Goal: Entertainment & Leisure: Browse casually

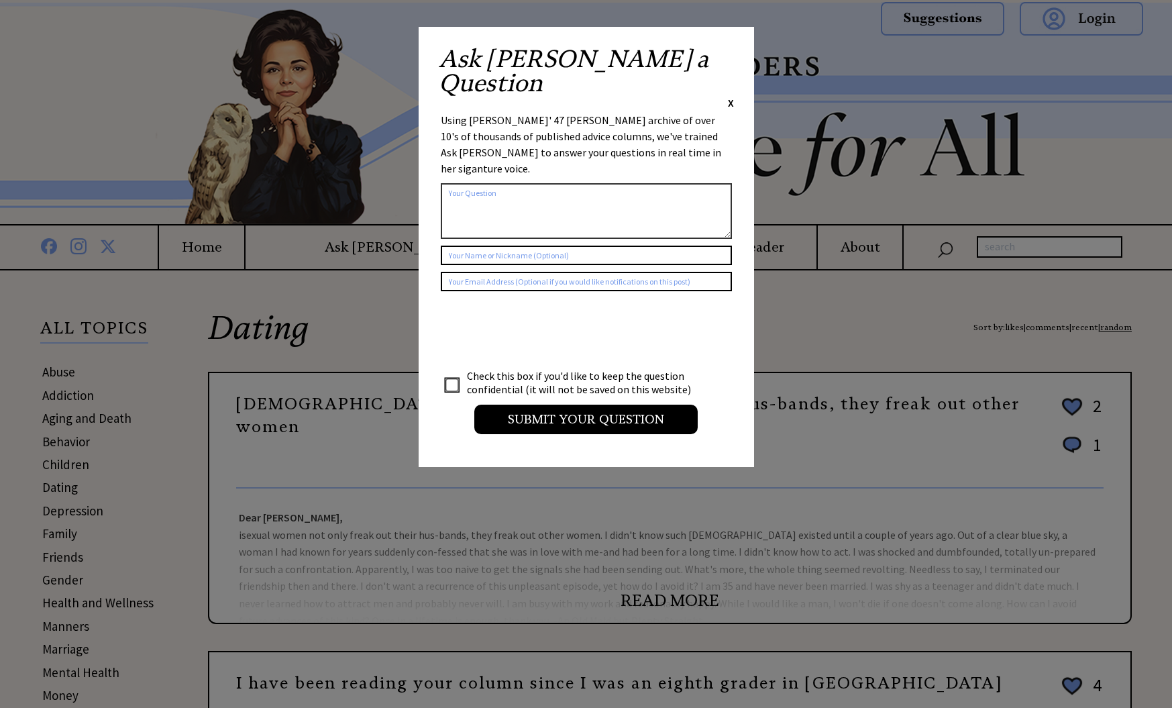
click at [729, 96] on span "X" at bounding box center [731, 102] width 6 height 13
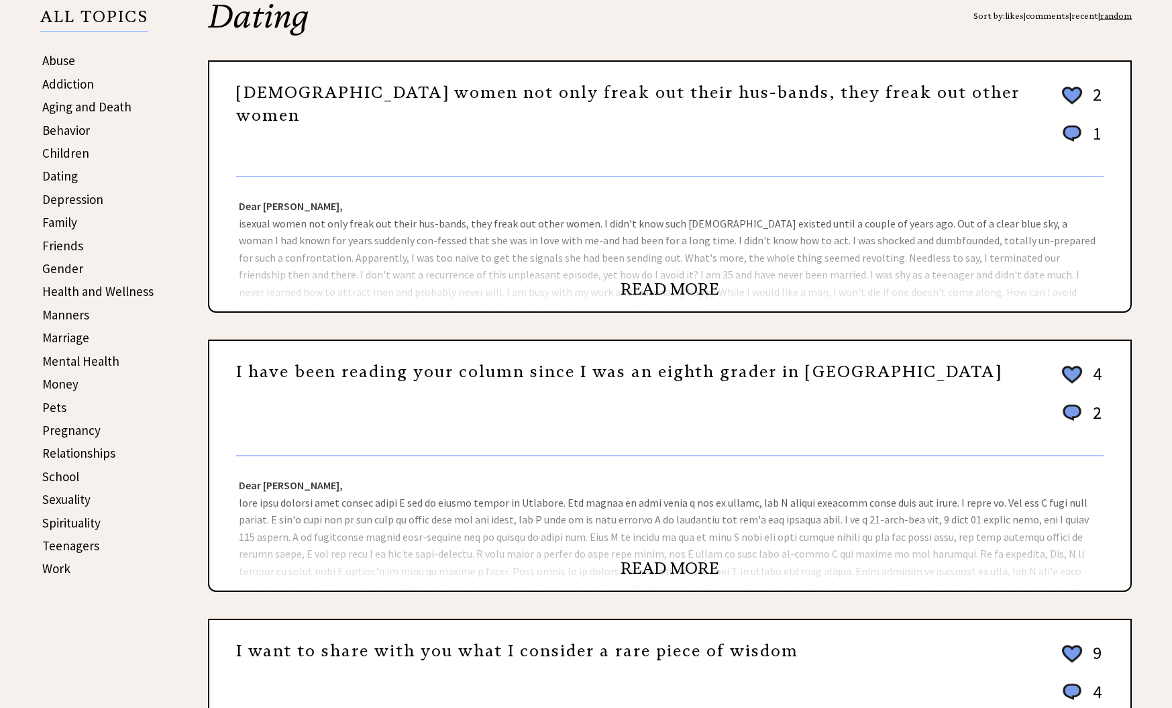
scroll to position [335, 0]
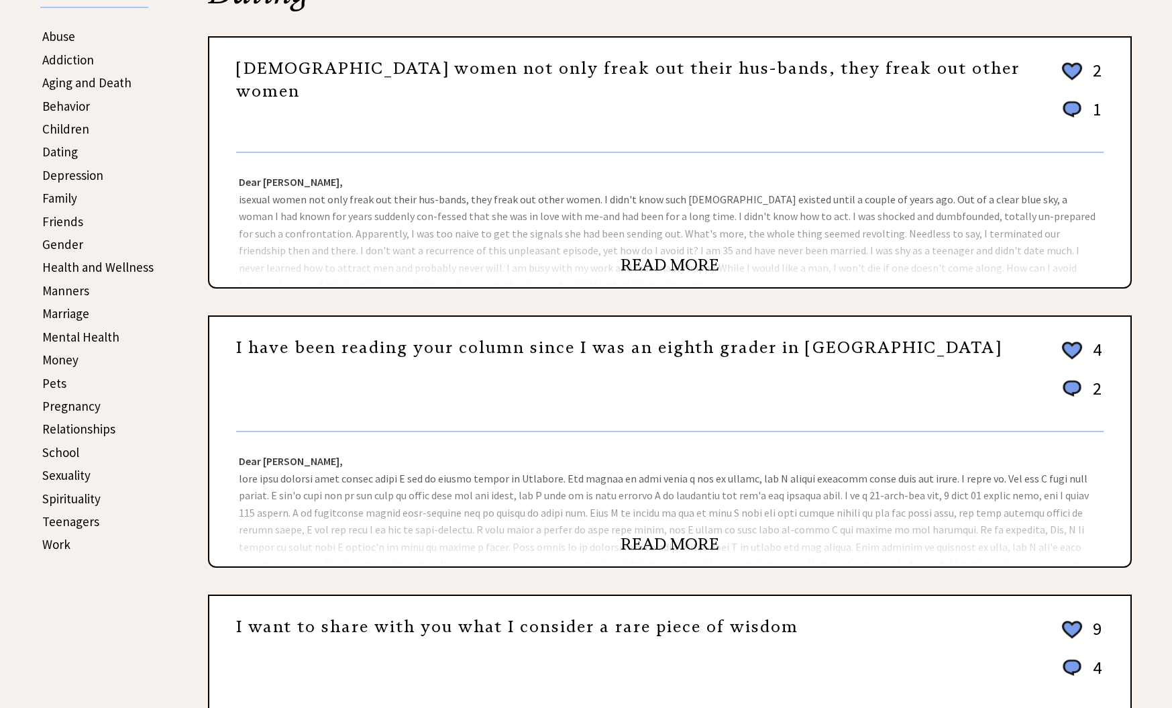
click at [652, 260] on link "READ MORE" at bounding box center [670, 265] width 99 height 20
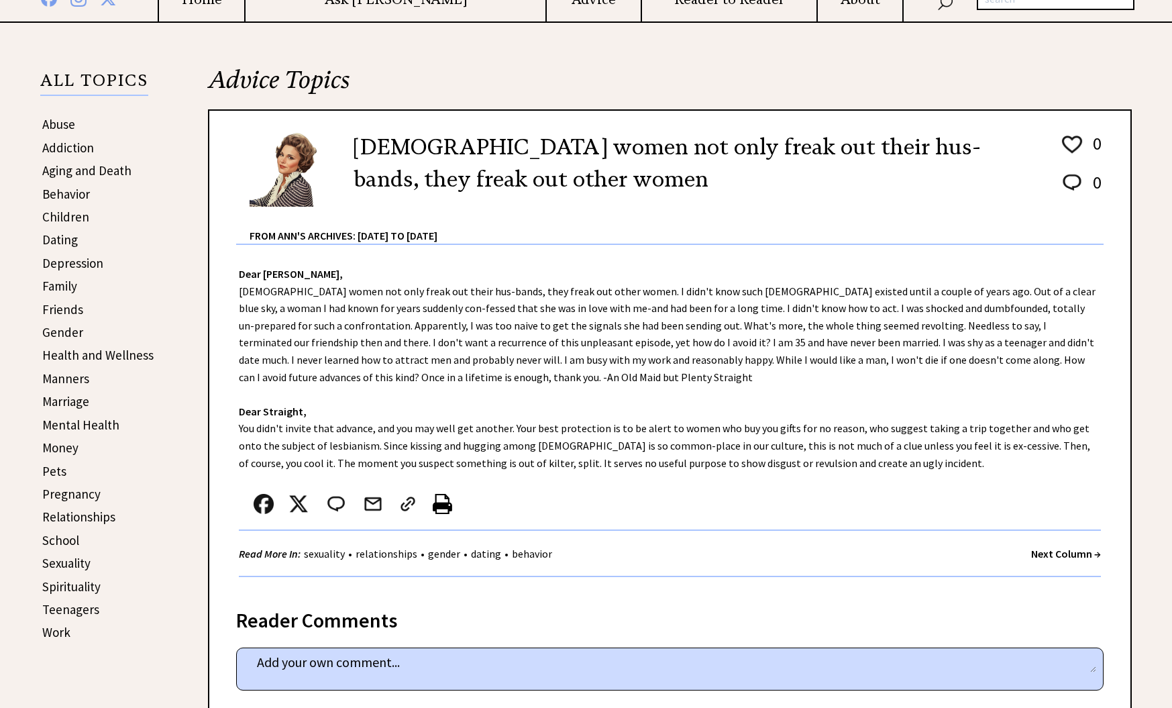
scroll to position [201, 0]
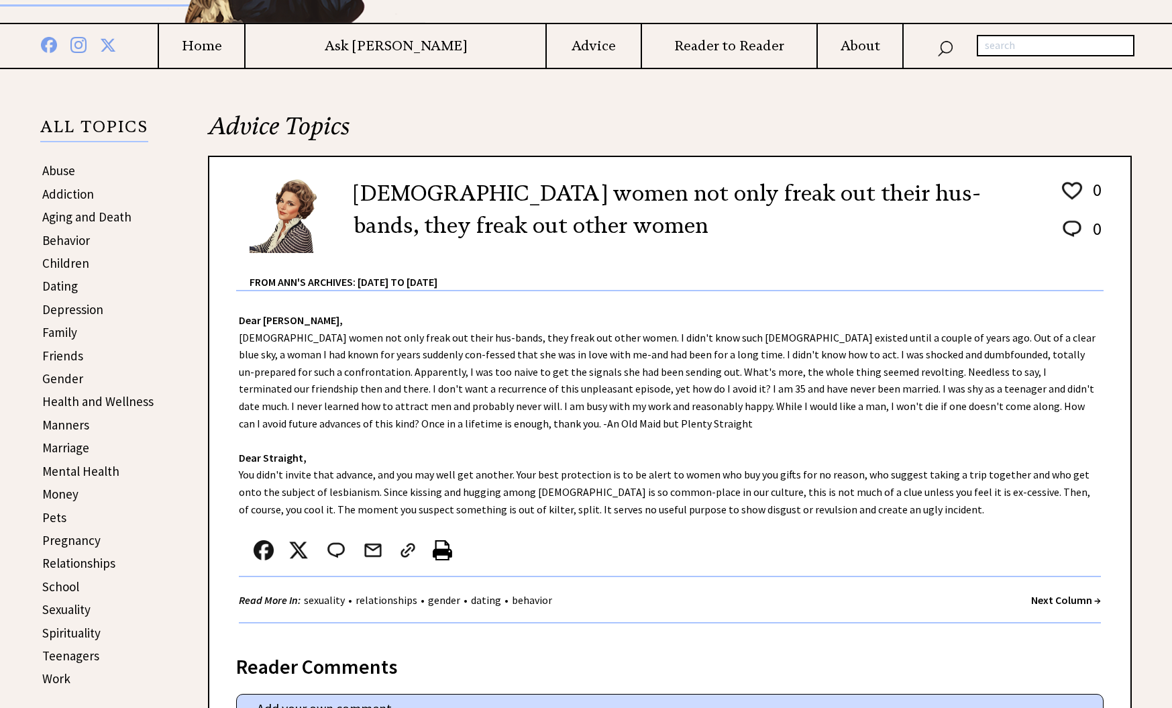
click at [1063, 600] on strong "Next Column →" at bounding box center [1066, 599] width 70 height 13
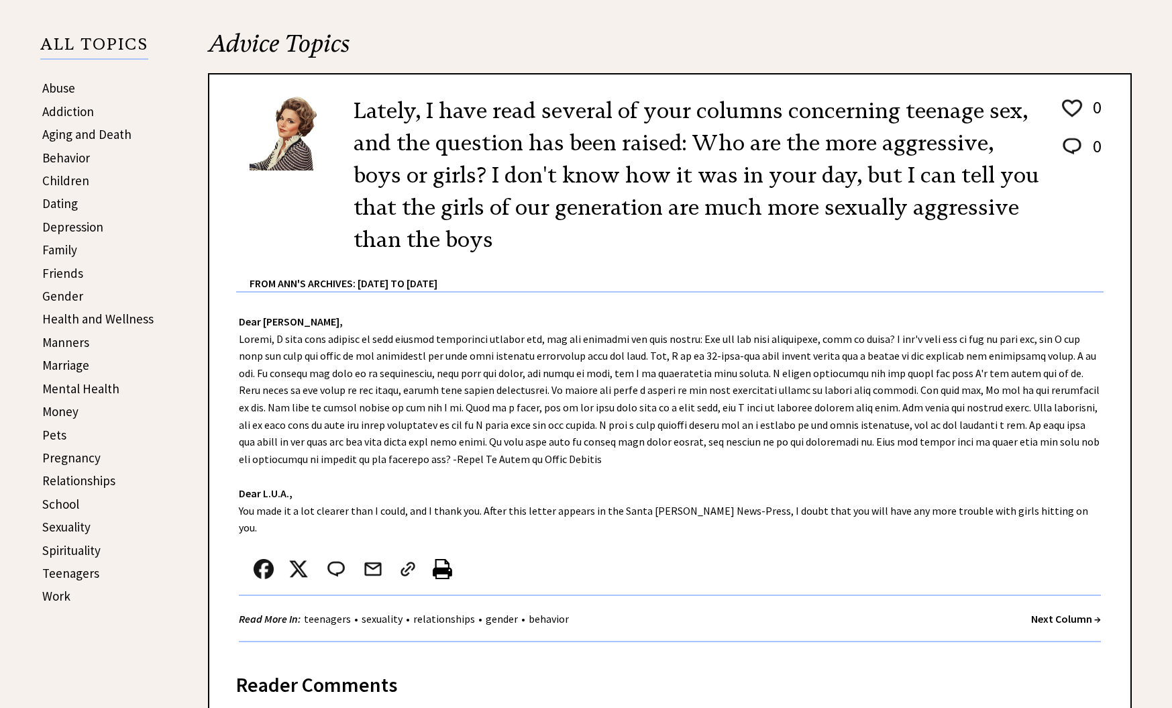
scroll to position [335, 0]
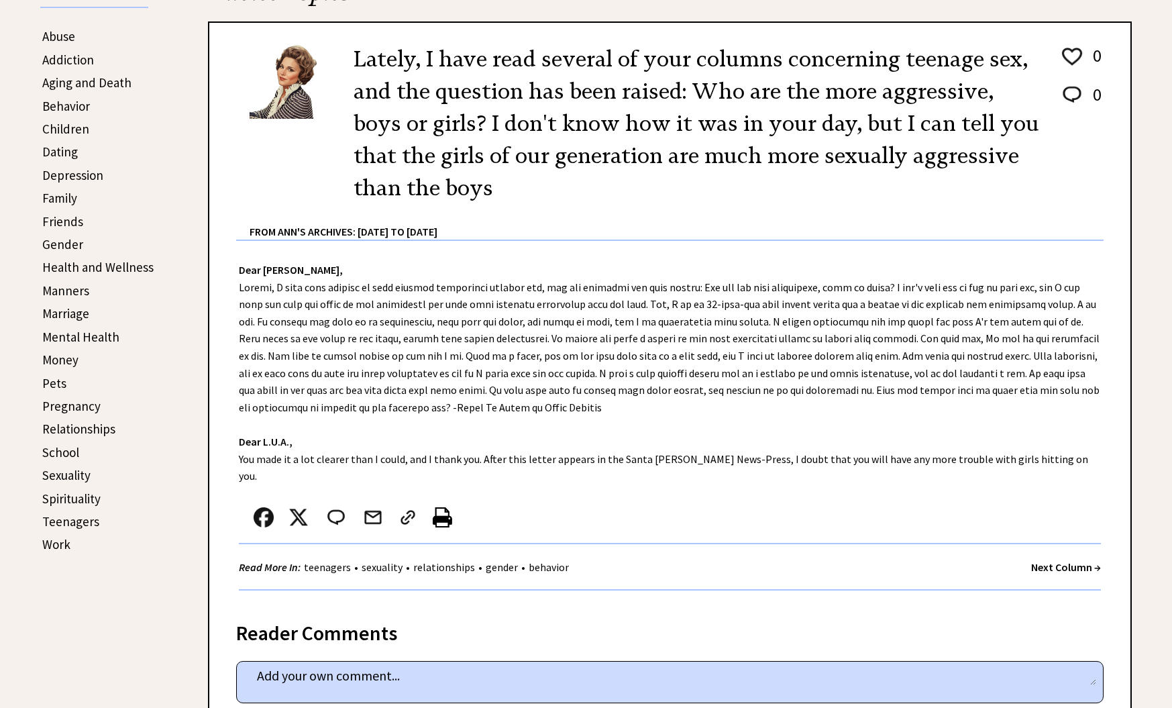
click at [1042, 560] on strong "Next Column →" at bounding box center [1066, 566] width 70 height 13
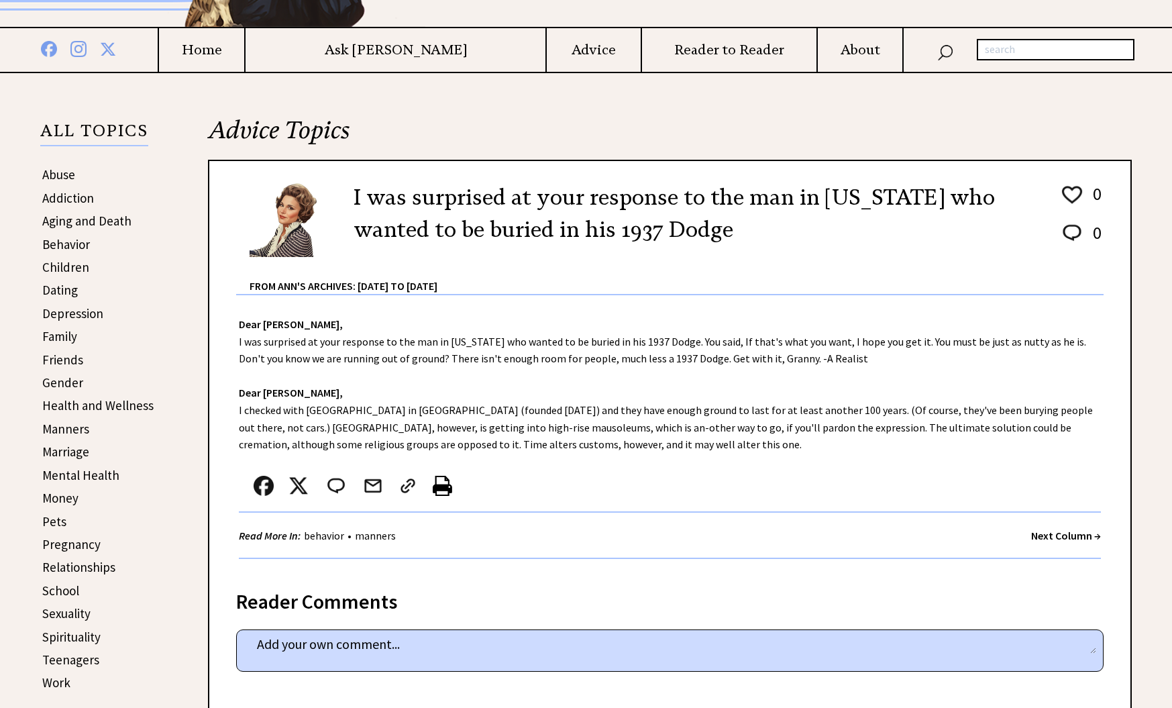
scroll to position [201, 0]
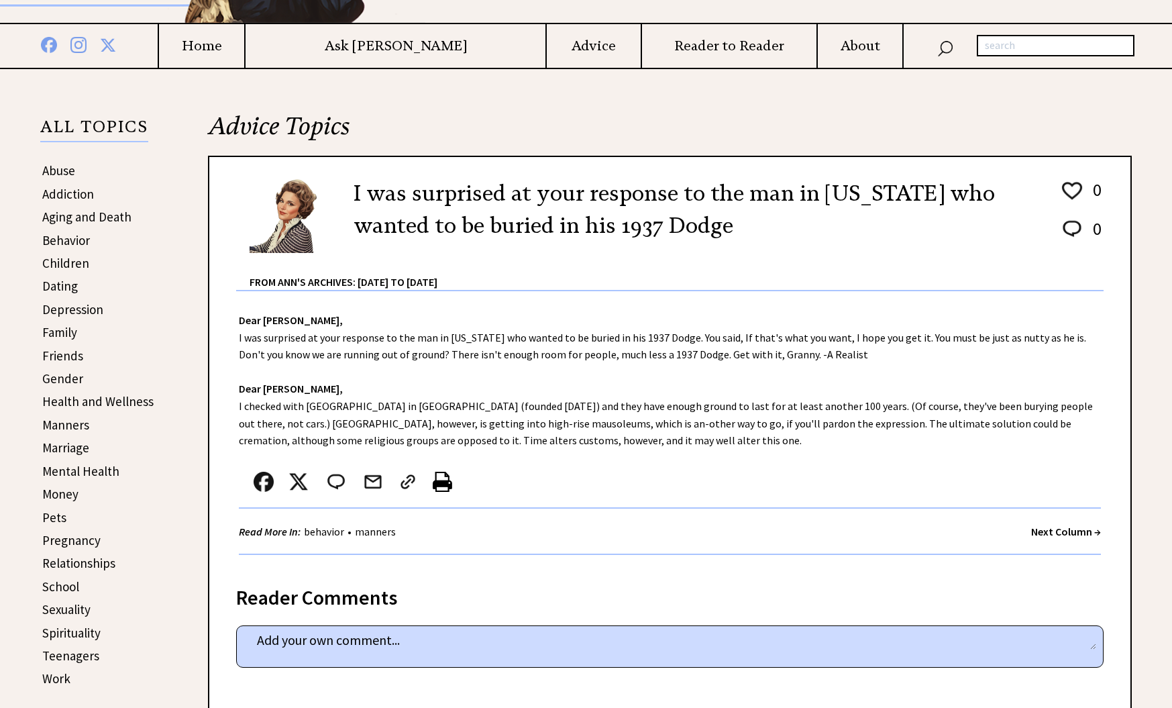
click at [1061, 531] on strong "Next Column →" at bounding box center [1066, 531] width 70 height 13
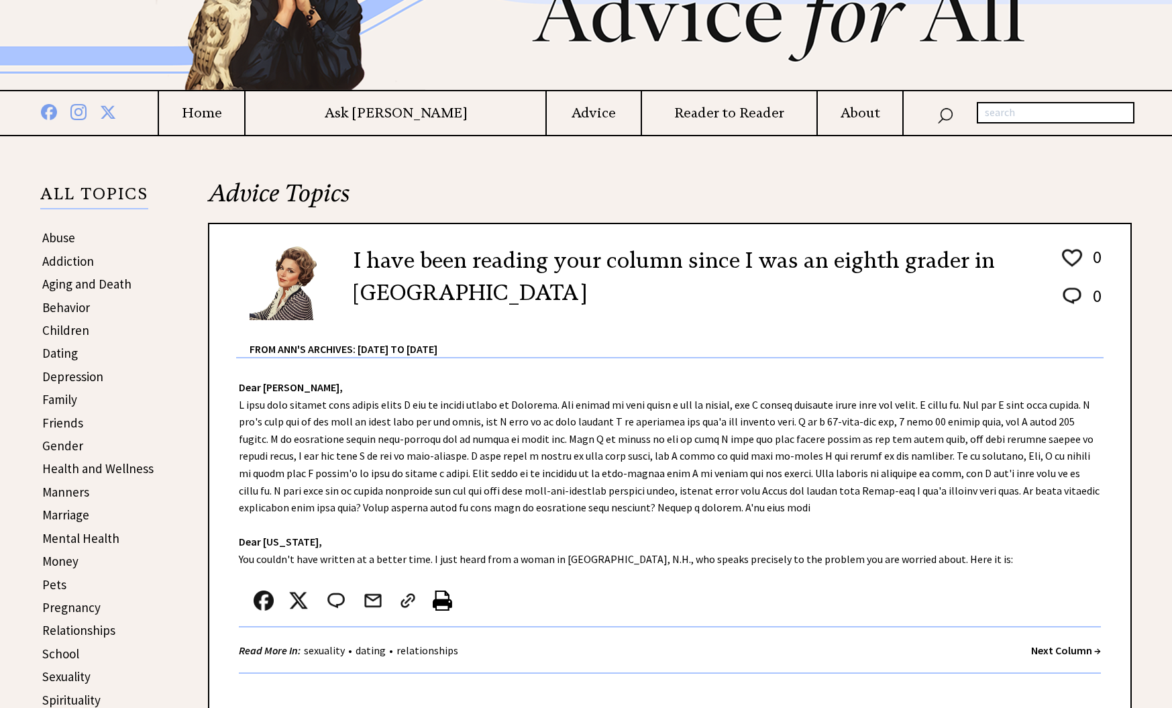
scroll to position [201, 0]
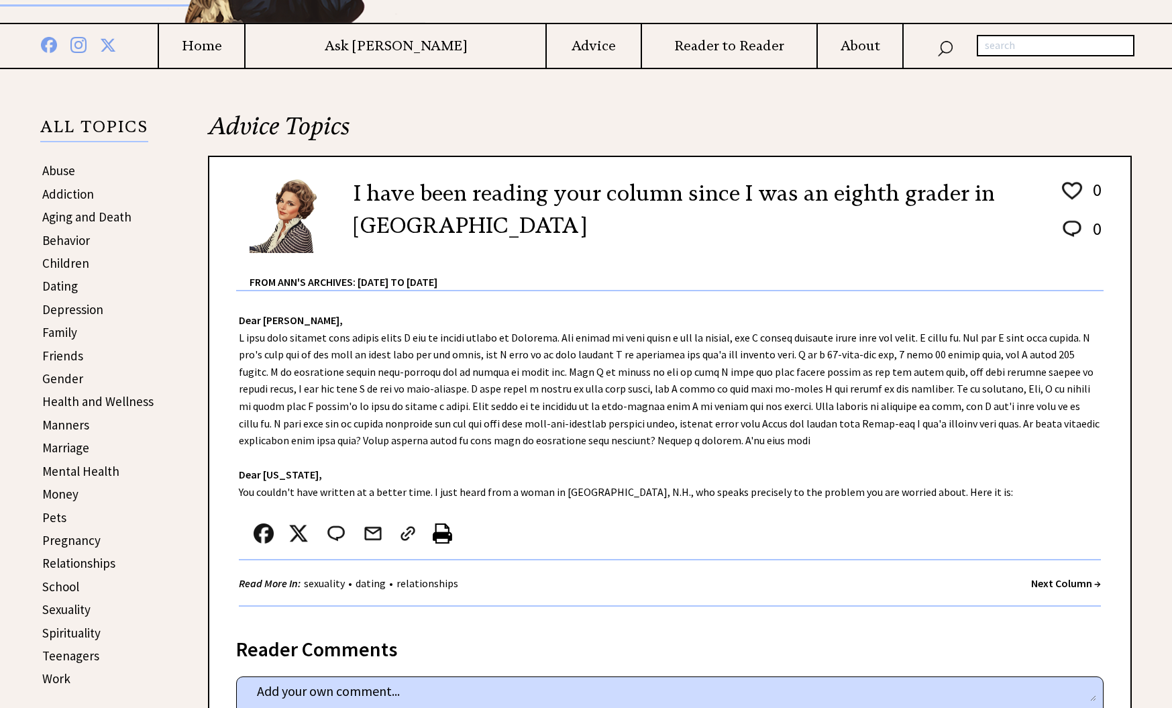
click at [1047, 582] on strong "Next Column →" at bounding box center [1066, 582] width 70 height 13
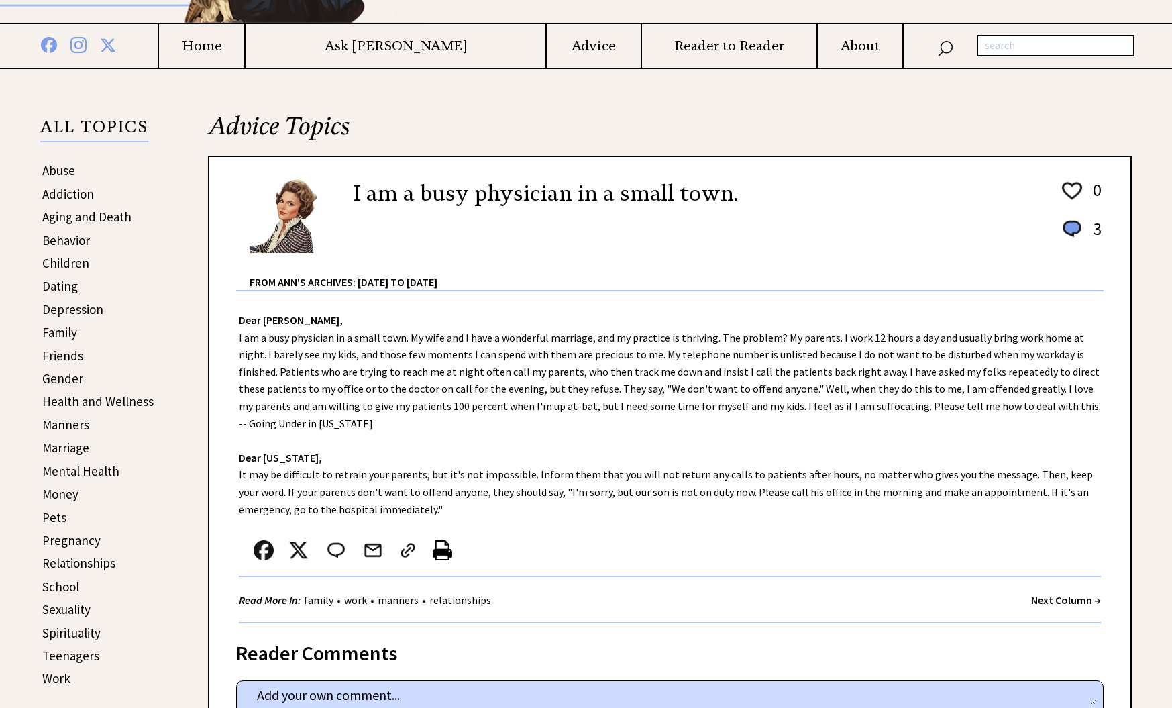
scroll to position [268, 0]
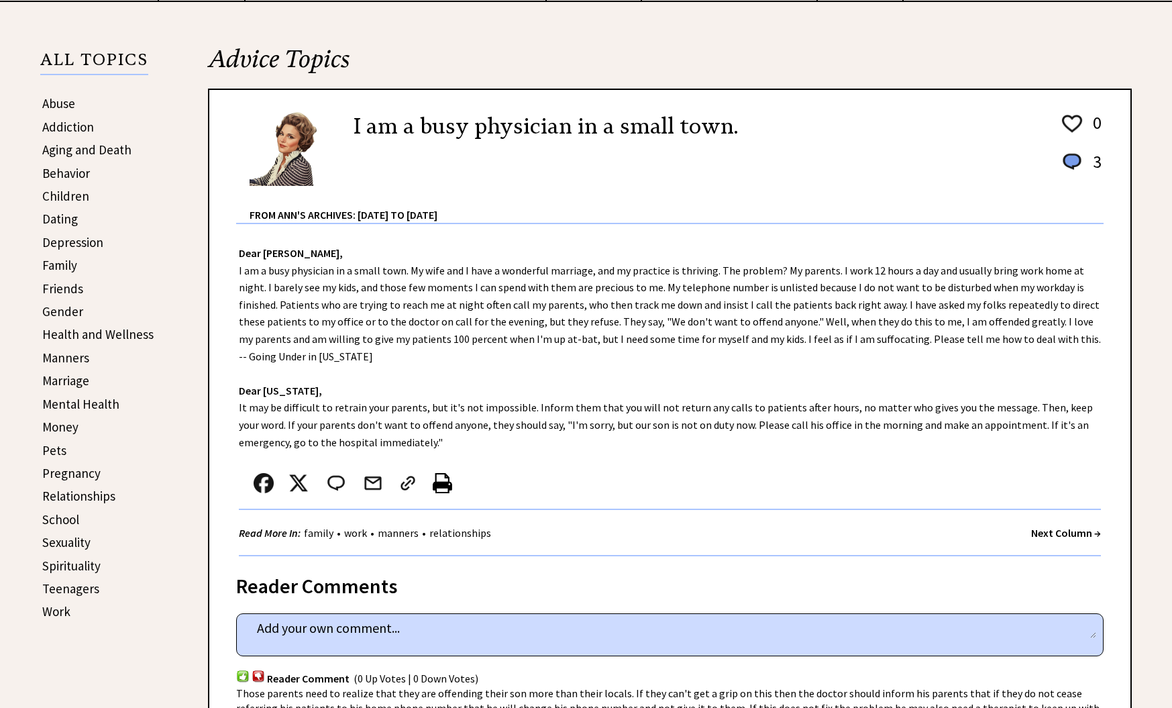
click at [1054, 536] on strong "Next Column →" at bounding box center [1066, 532] width 70 height 13
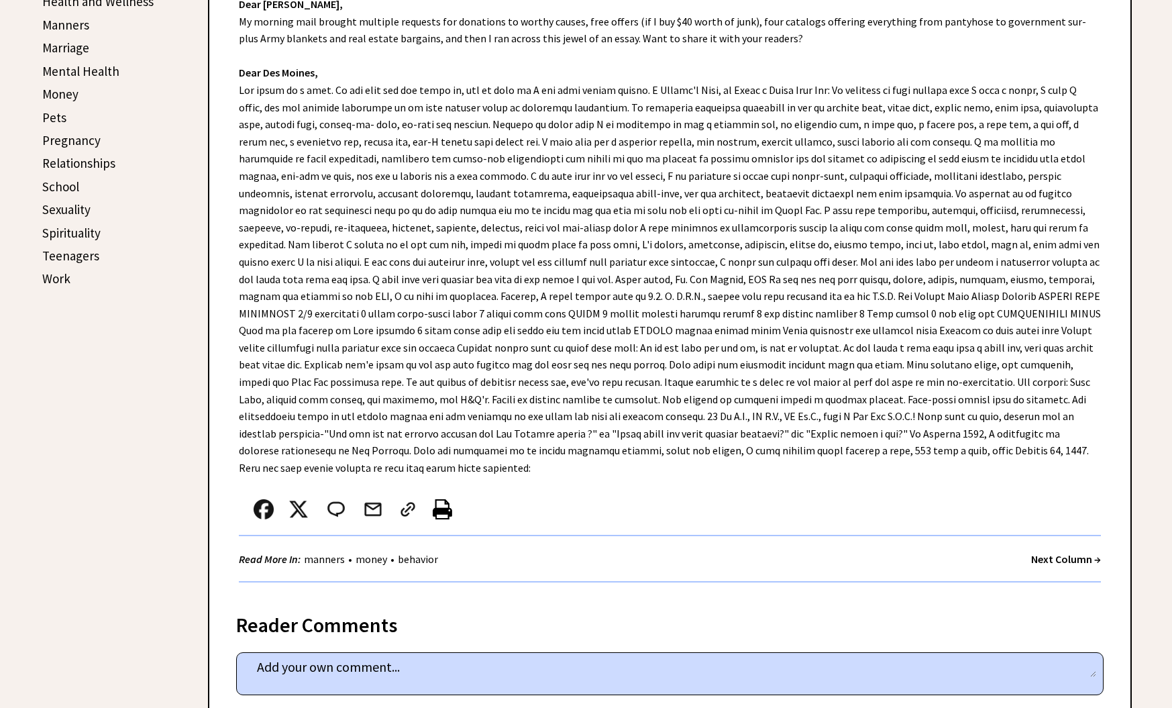
scroll to position [604, 0]
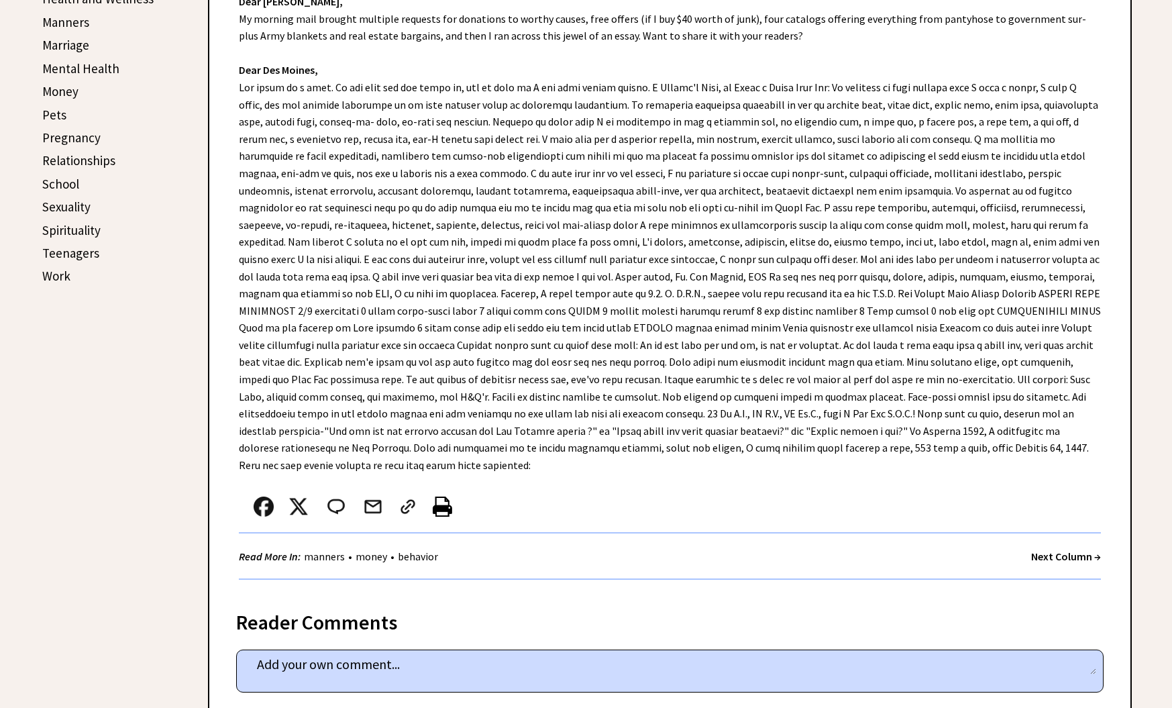
click at [1072, 550] on strong "Next Column →" at bounding box center [1066, 556] width 70 height 13
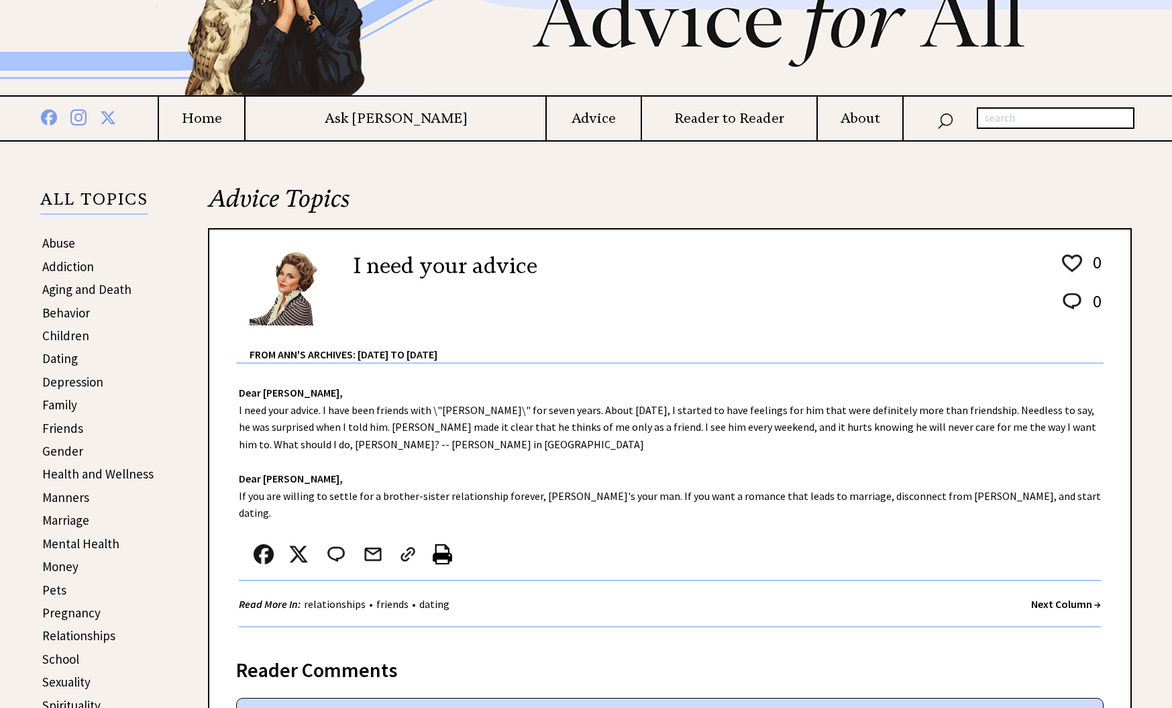
scroll to position [134, 0]
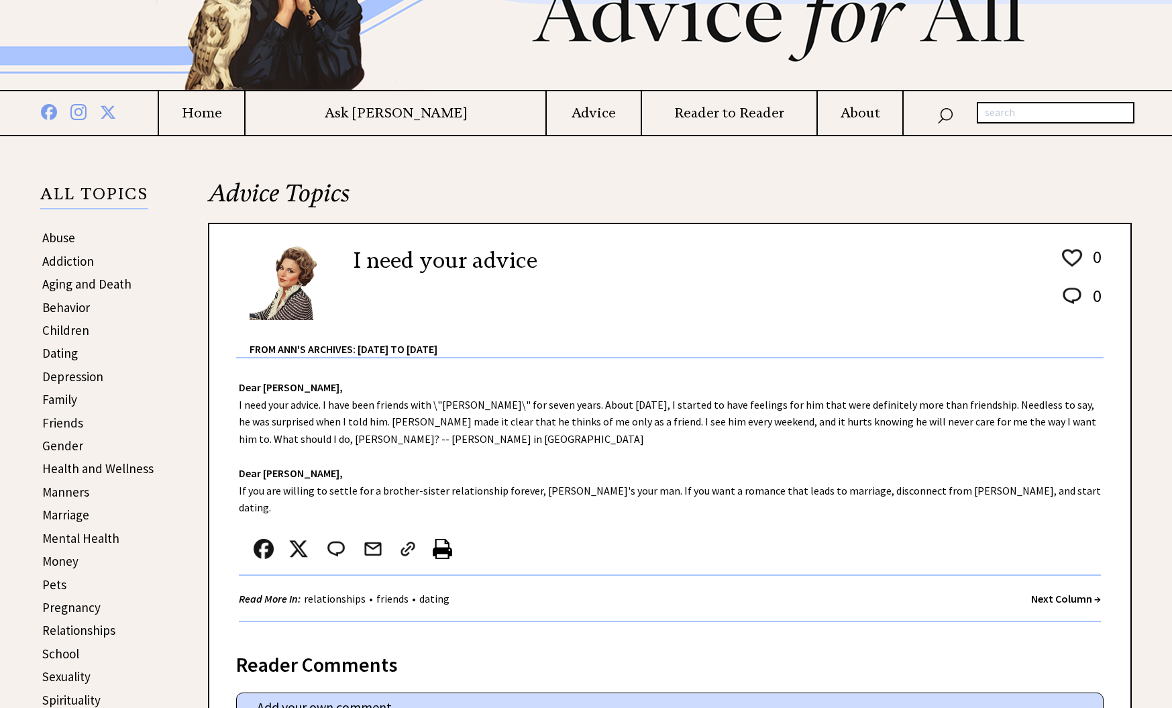
click at [1063, 592] on strong "Next Column →" at bounding box center [1066, 598] width 70 height 13
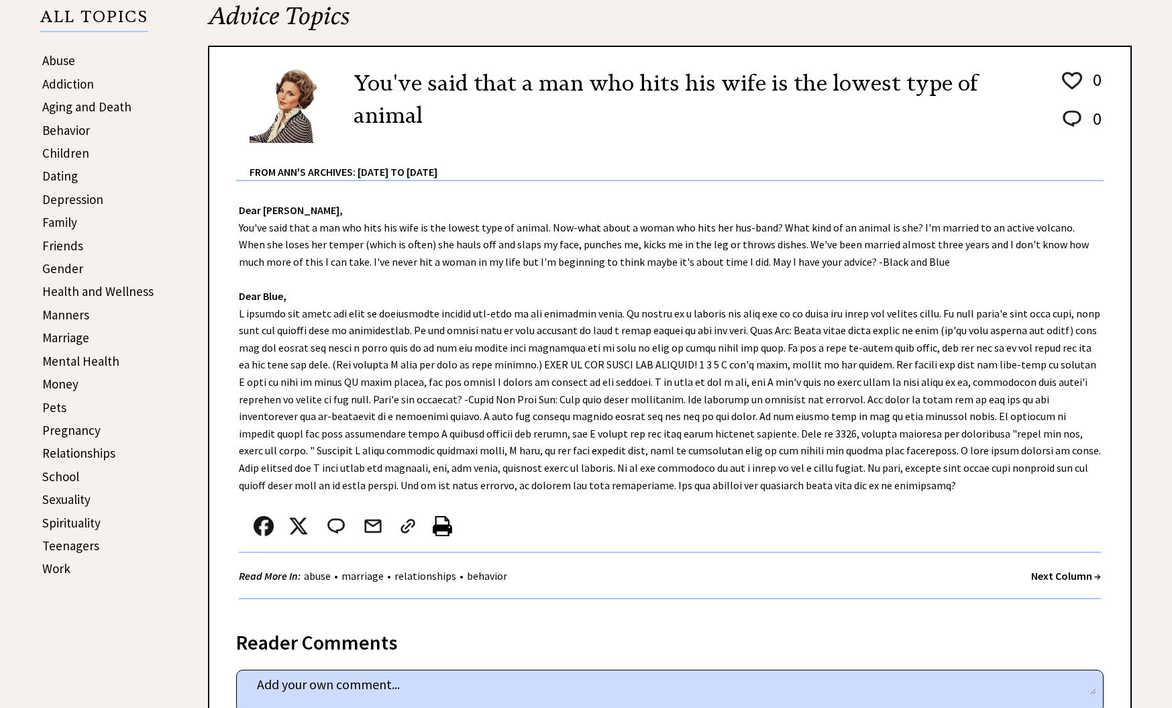
scroll to position [268, 0]
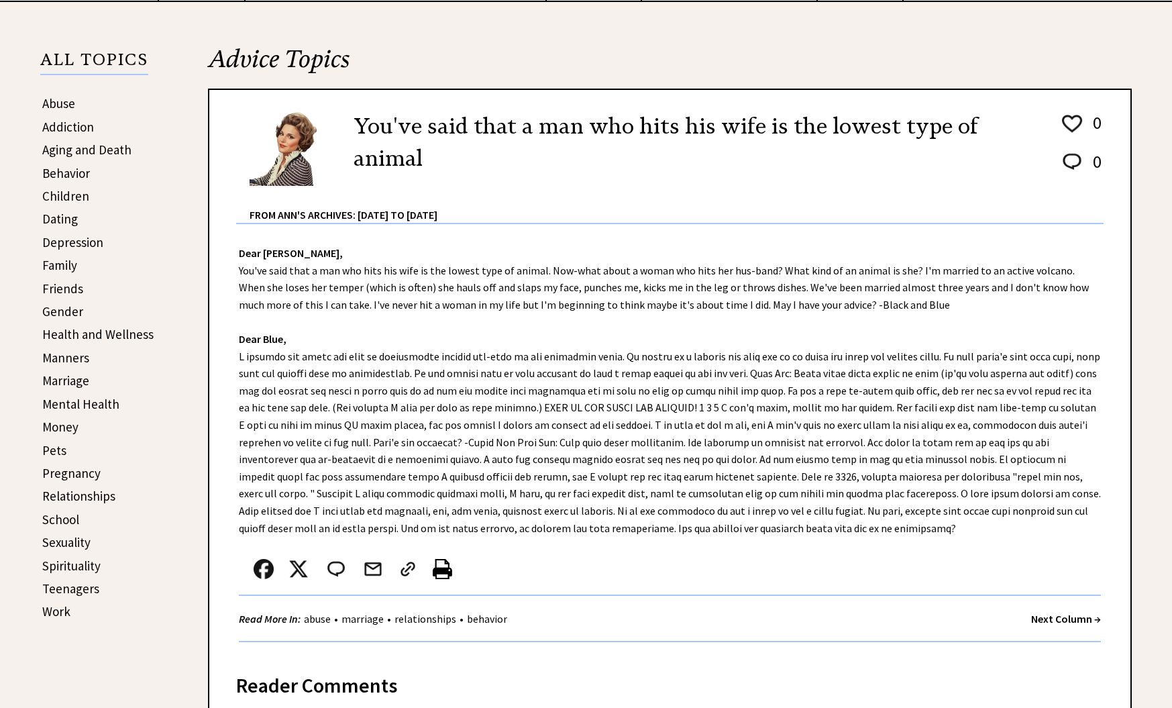
click at [1058, 619] on strong "Next Column →" at bounding box center [1066, 618] width 70 height 13
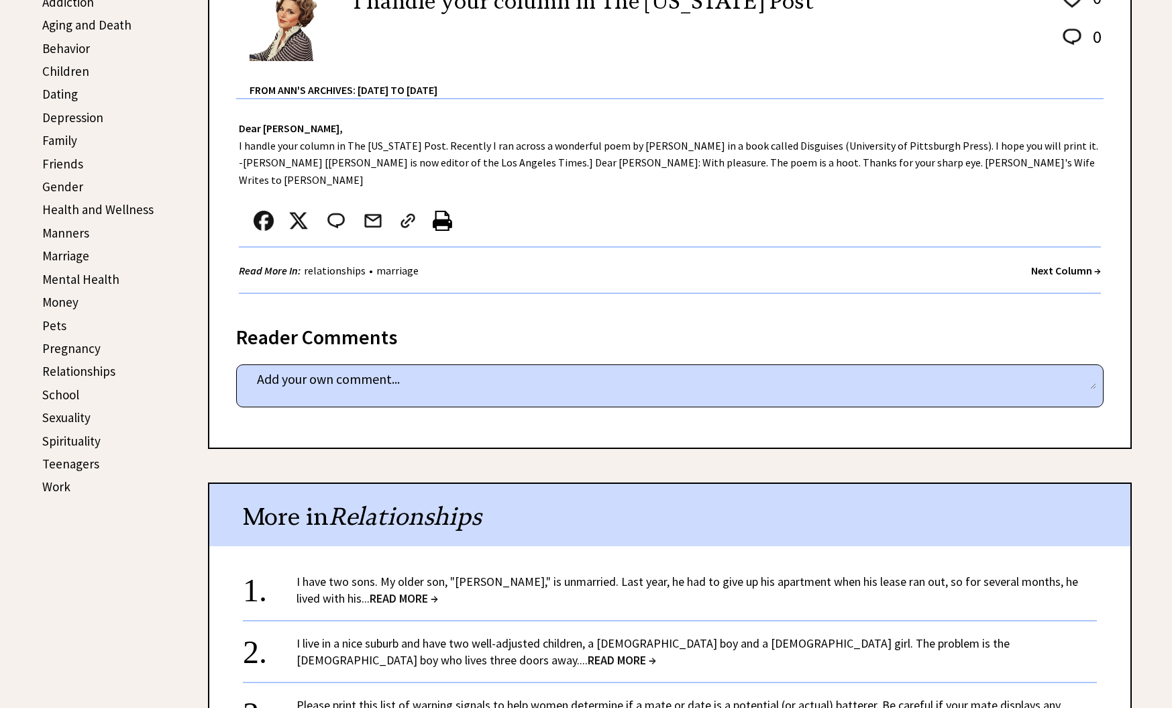
scroll to position [470, 0]
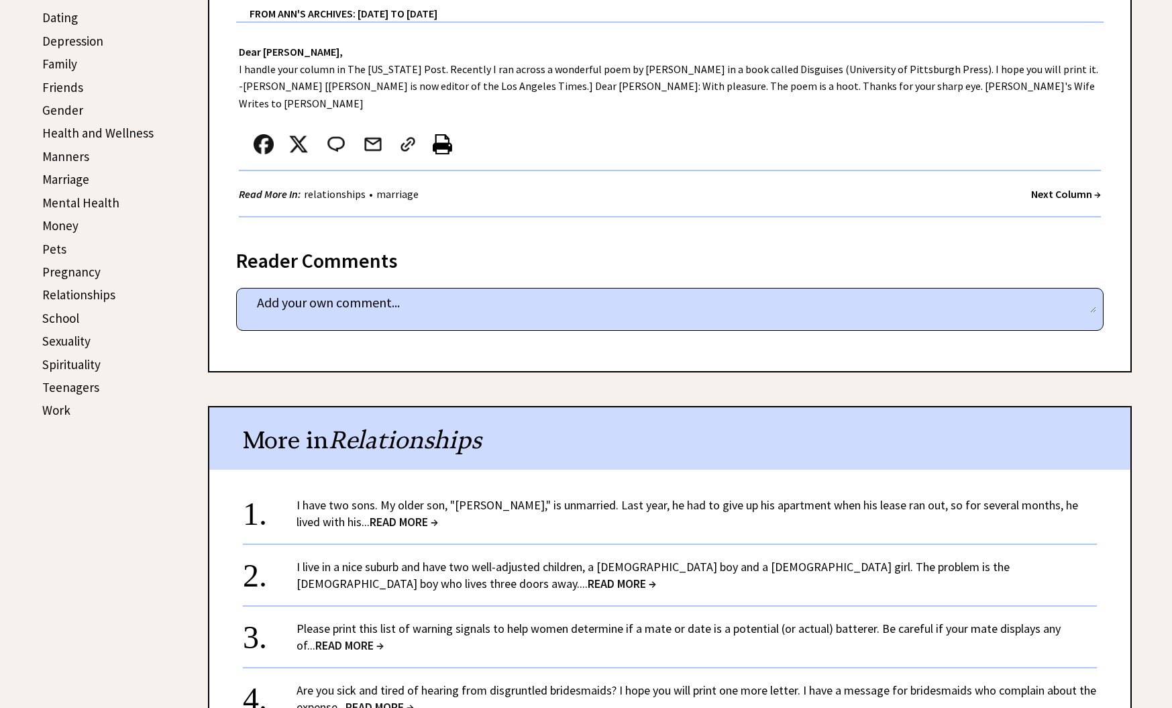
click at [1064, 187] on strong "Next Column →" at bounding box center [1066, 193] width 70 height 13
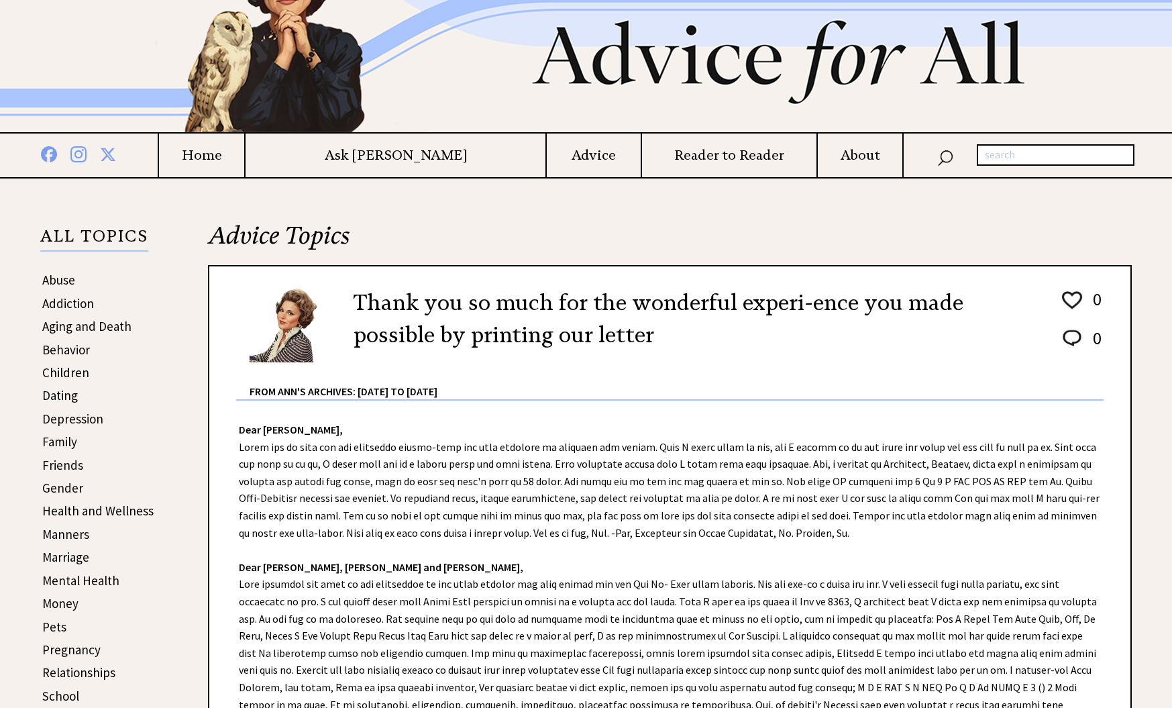
scroll to position [134, 0]
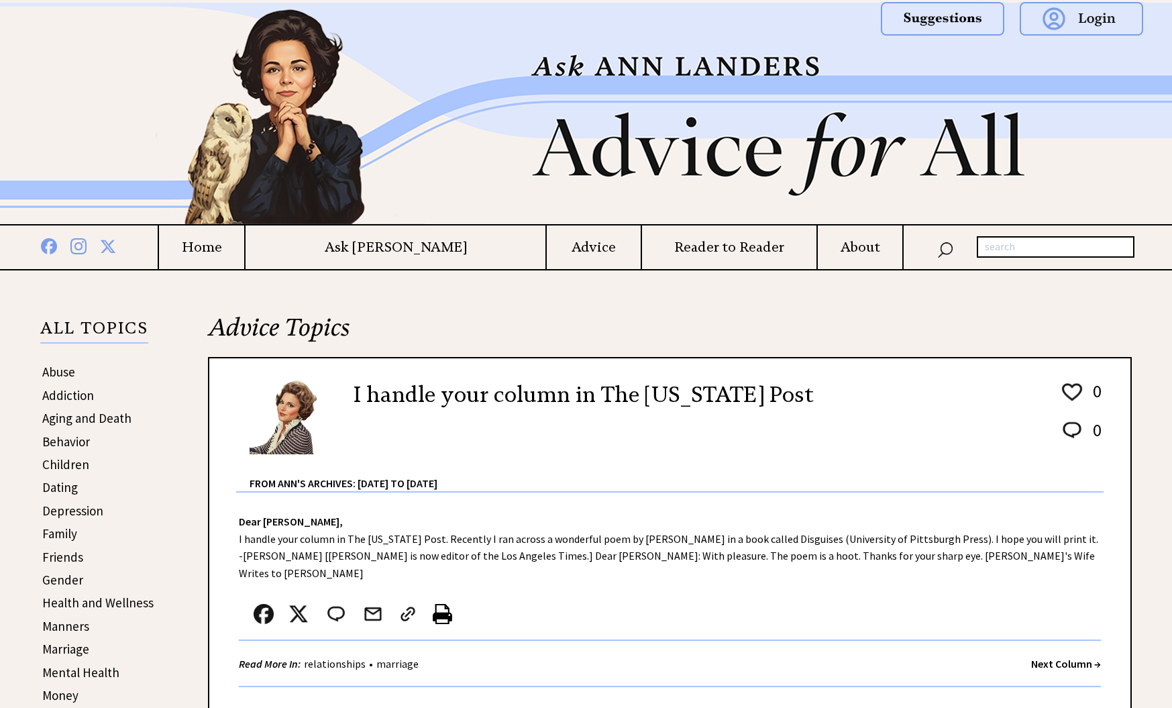
scroll to position [449, 0]
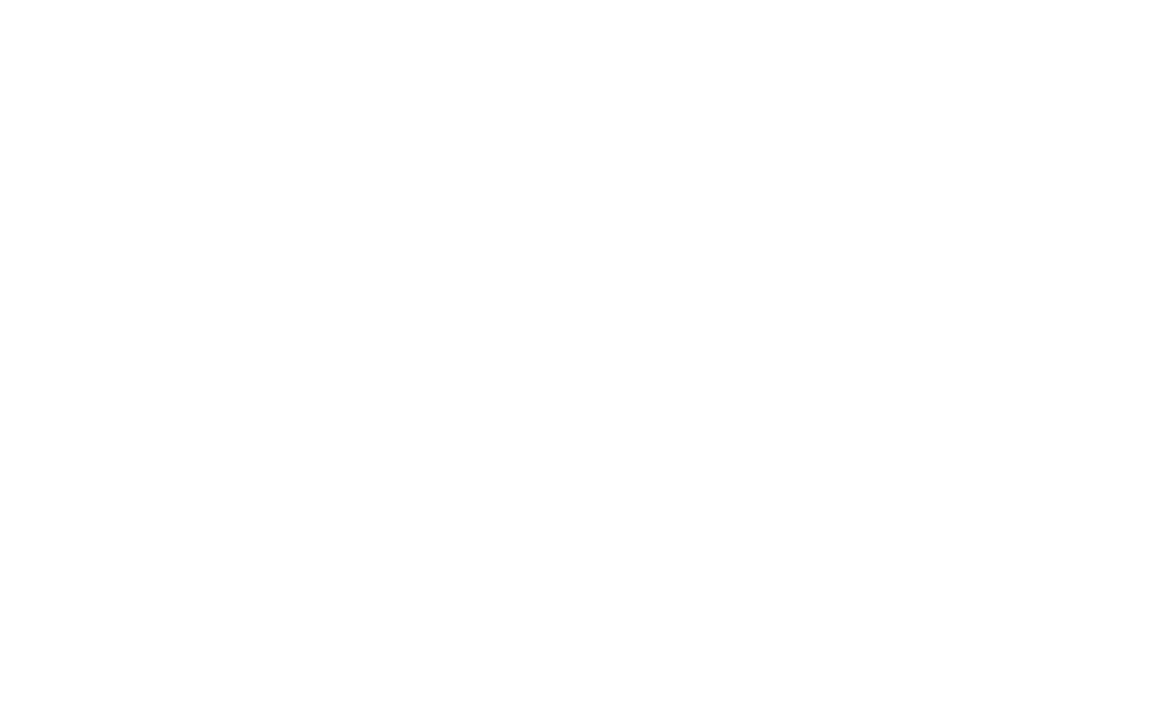
scroll to position [268, 0]
